Goal: Check status: Check status

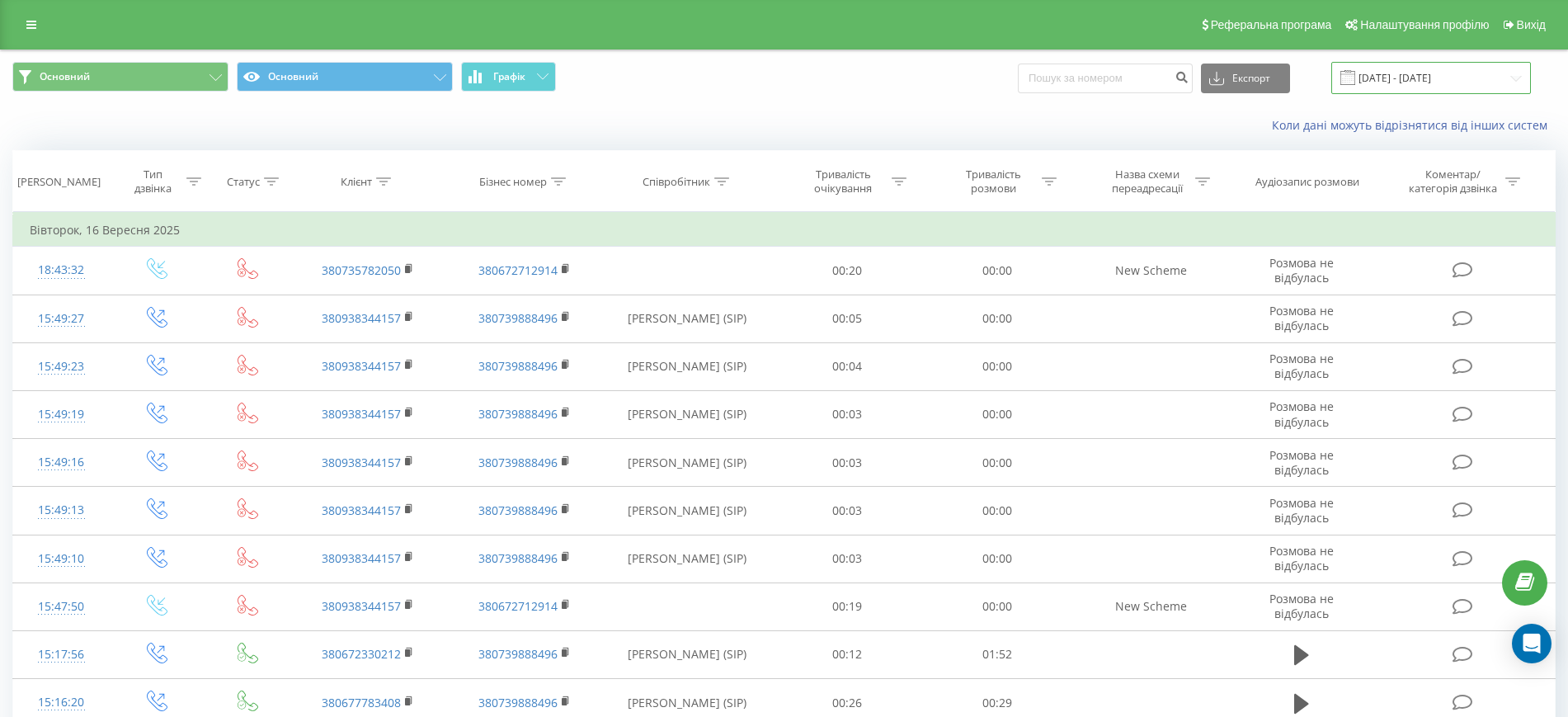
click at [1435, 73] on input "[DATE] - [DATE]" at bounding box center [1431, 78] width 200 height 32
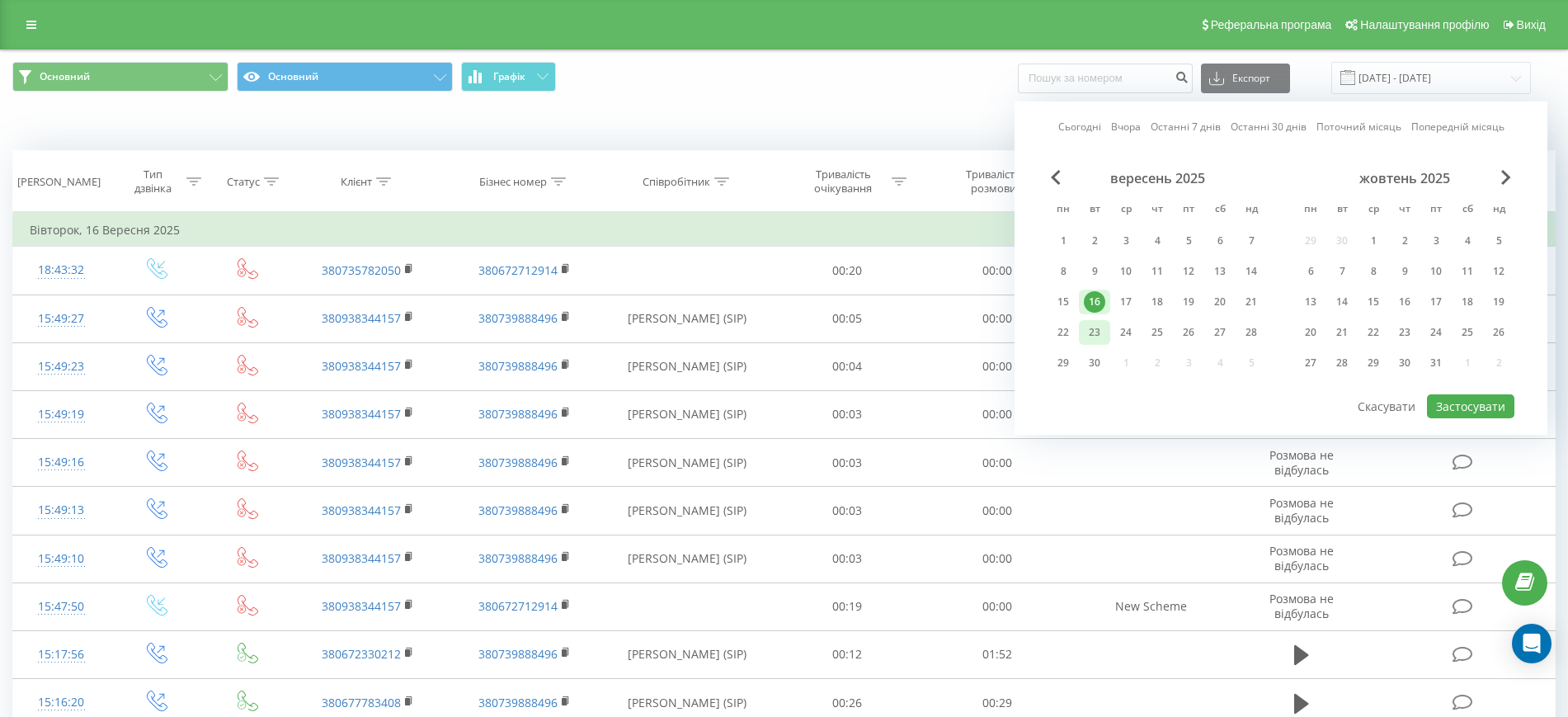
click at [1090, 335] on div "23" at bounding box center [1095, 333] width 21 height 21
click at [1474, 404] on button "Застосувати" at bounding box center [1471, 406] width 87 height 24
type input "[DATE] - [DATE]"
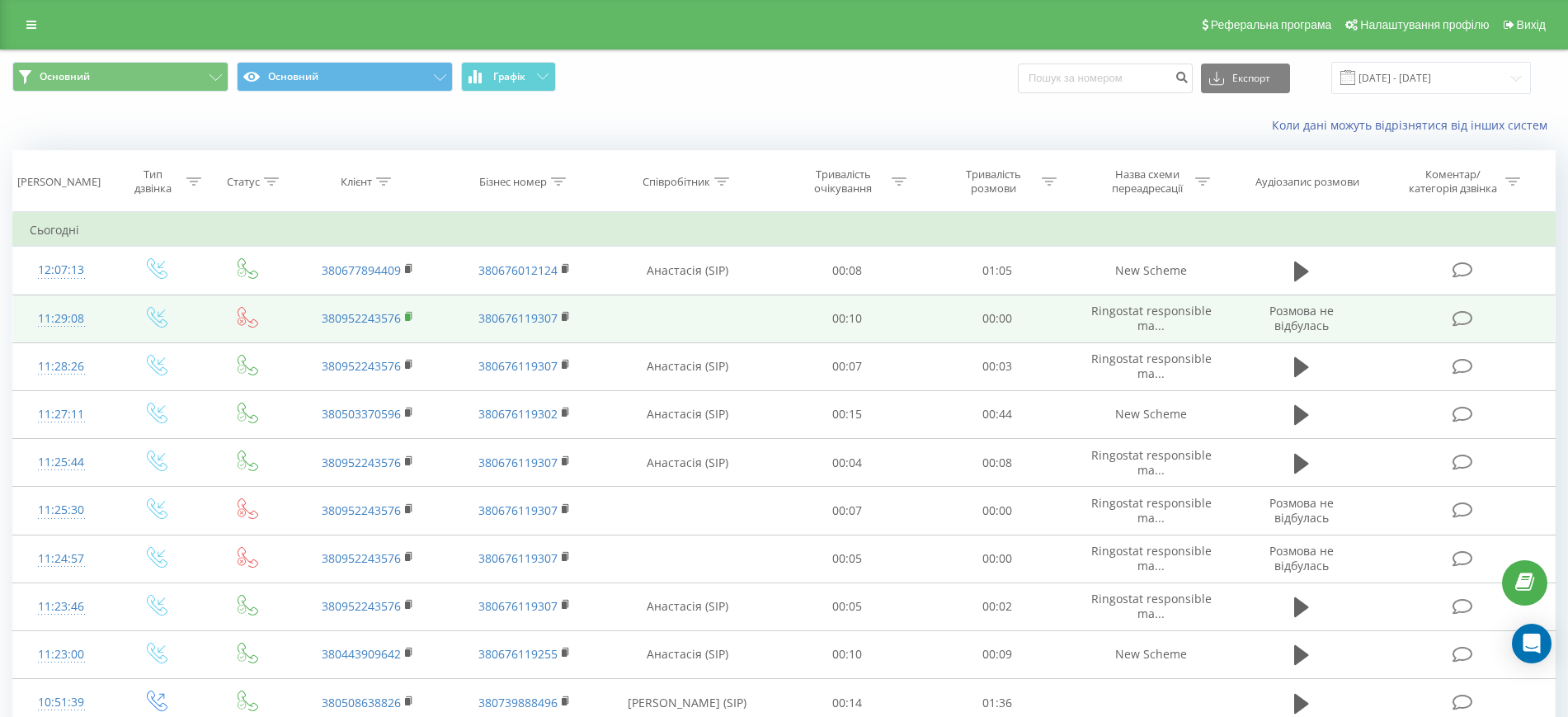
click at [410, 316] on rect at bounding box center [407, 317] width 5 height 7
click at [406, 315] on rect at bounding box center [407, 317] width 5 height 7
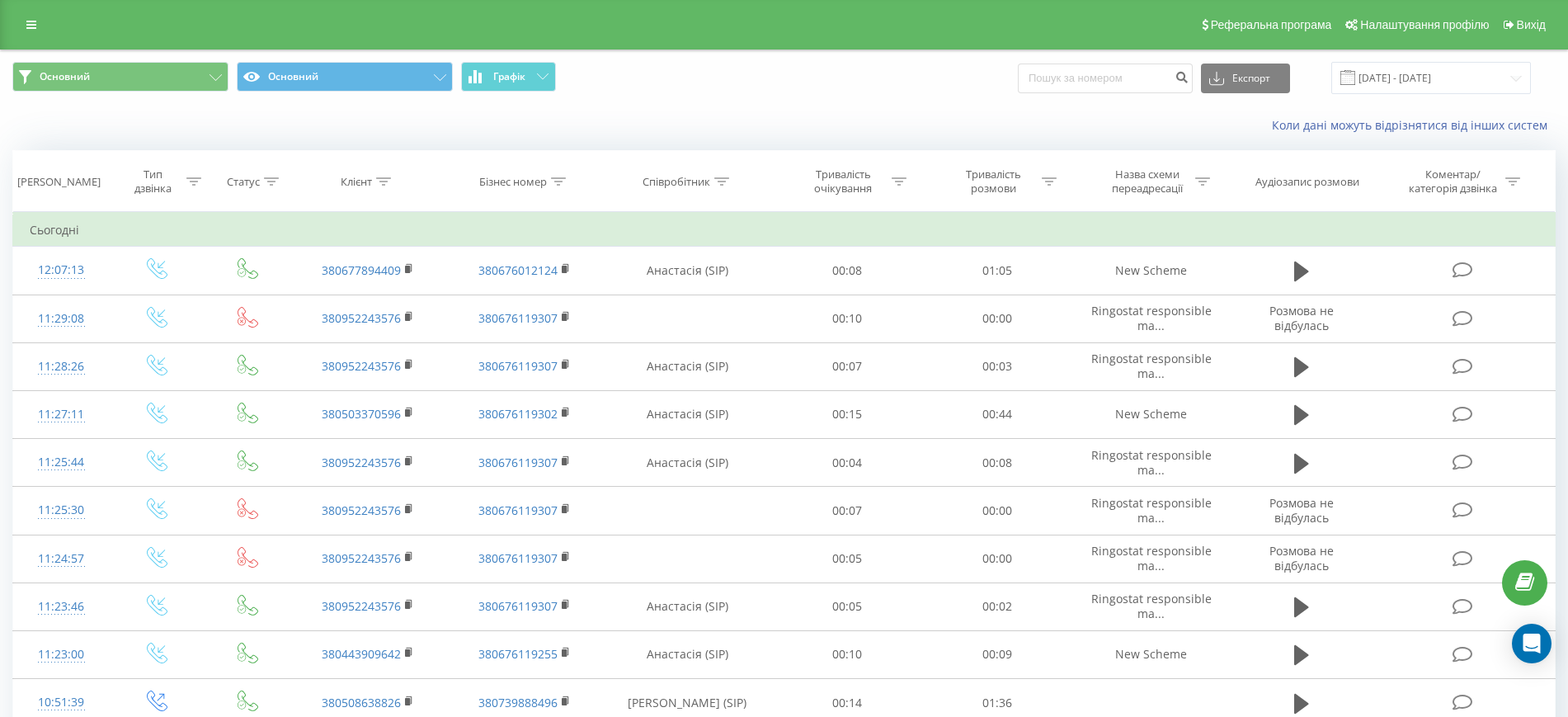
click at [889, 110] on div "Коли дані можуть відрізнятися вiд інших систем" at bounding box center [784, 125] width 1566 height 39
